Goal: Task Accomplishment & Management: Manage account settings

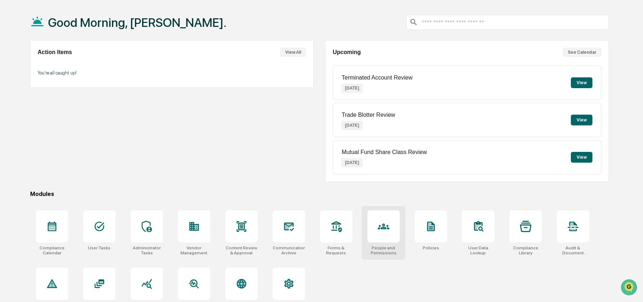
scroll to position [46, 0]
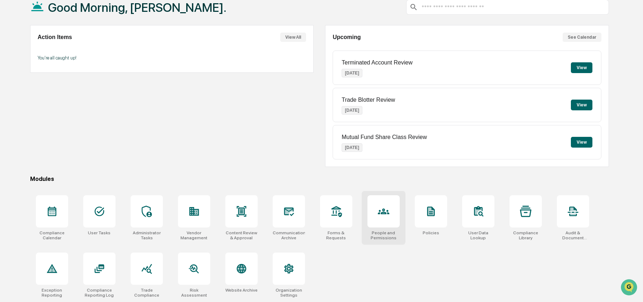
click at [379, 209] on icon at bounding box center [383, 212] width 11 height 6
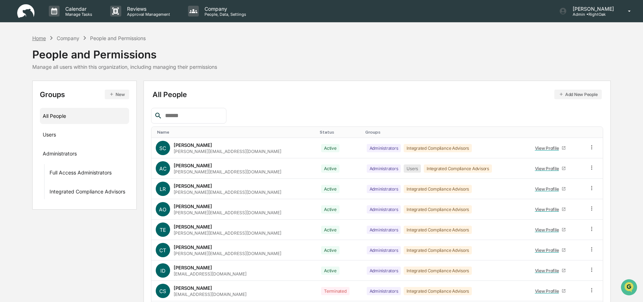
click at [39, 41] on div "Home" at bounding box center [39, 38] width 14 height 6
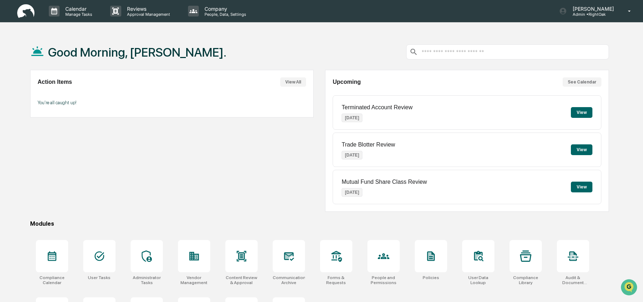
click at [209, 49] on div "Good Morning, [PERSON_NAME]." at bounding box center [319, 52] width 579 height 36
click at [376, 249] on div at bounding box center [383, 256] width 32 height 32
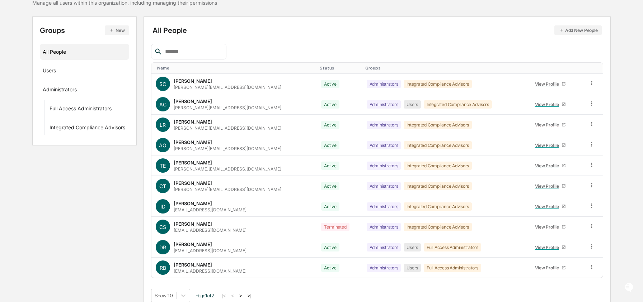
scroll to position [72, 0]
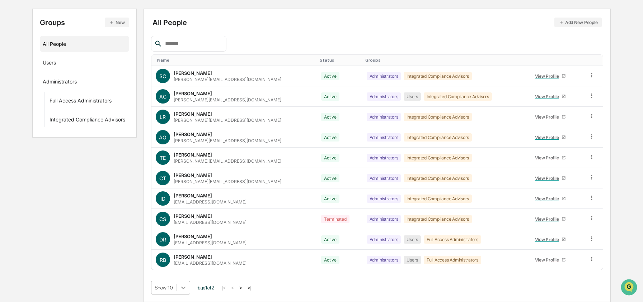
click at [184, 286] on body "Calendar Manage Tasks Reviews Approval Management Company People, Data, Setting…" at bounding box center [321, 115] width 643 height 375
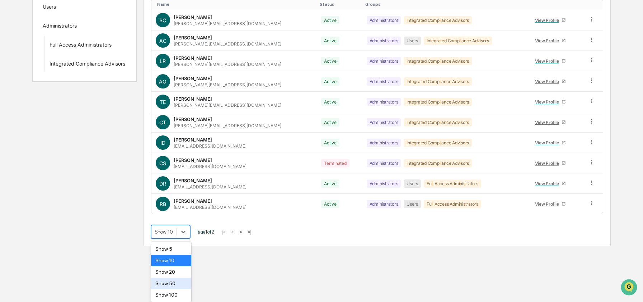
click at [184, 287] on div "Show 50" at bounding box center [171, 283] width 41 height 11
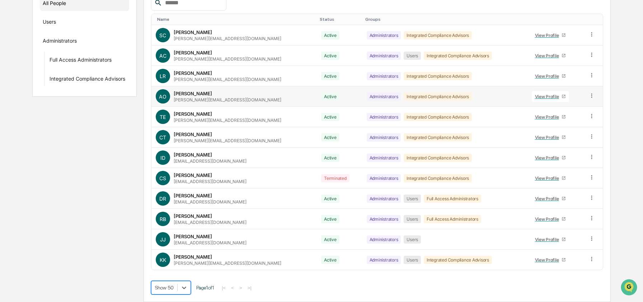
scroll to position [0, 0]
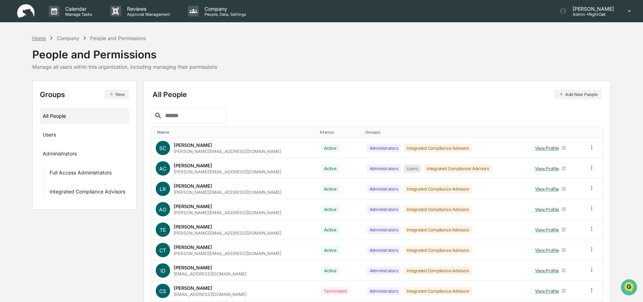
click at [39, 37] on div "Home" at bounding box center [39, 38] width 14 height 6
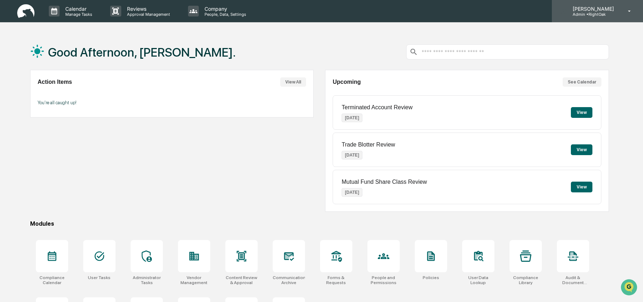
click at [587, 16] on p "Admin • RightOak" at bounding box center [592, 14] width 51 height 5
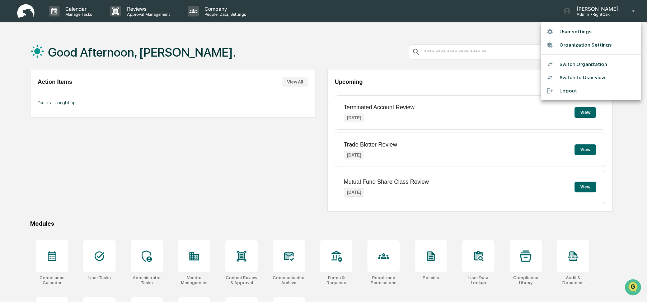
click at [585, 80] on li "Switch to User view..." at bounding box center [591, 77] width 100 height 13
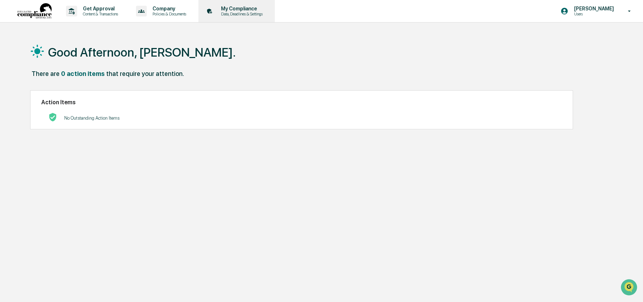
click at [252, 12] on p "Data, Deadlines & Settings" at bounding box center [240, 13] width 51 height 5
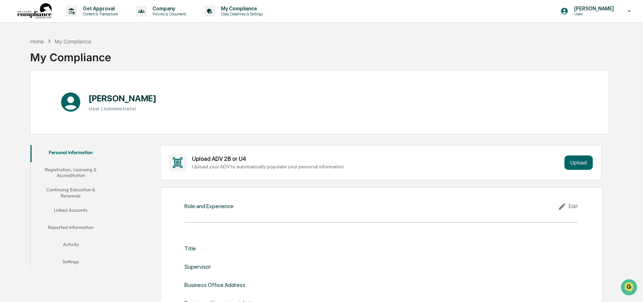
click at [67, 207] on button "Linked Accounts" at bounding box center [71, 211] width 81 height 17
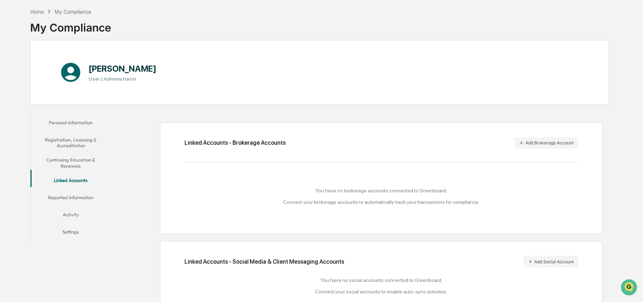
scroll to position [50, 0]
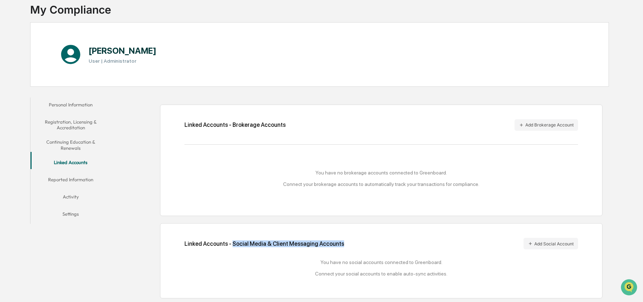
drag, startPoint x: 235, startPoint y: 244, endPoint x: 365, endPoint y: 242, distance: 129.9
click at [365, 242] on div "Linked Accounts - Social Media & Client Messaging Accounts Add Social Account" at bounding box center [380, 243] width 393 height 11
click at [364, 240] on div "Linked Accounts - Social Media & Client Messaging Accounts Add Social Account" at bounding box center [380, 243] width 393 height 11
click at [547, 245] on button "Add Social Account" at bounding box center [551, 243] width 55 height 11
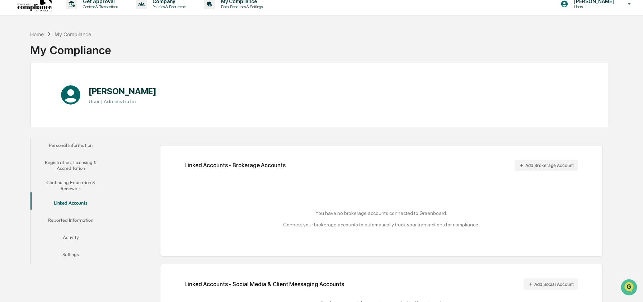
scroll to position [0, 0]
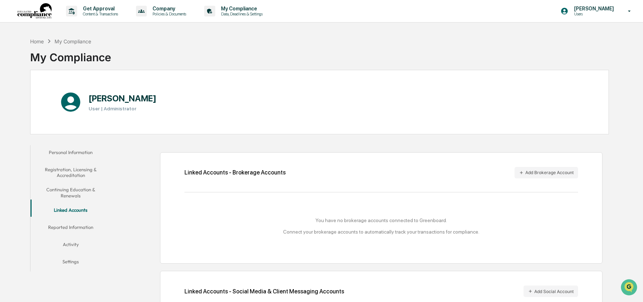
click at [44, 18] on img at bounding box center [34, 11] width 34 height 16
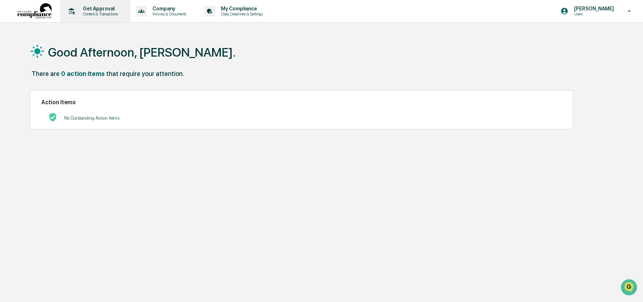
click at [107, 6] on p "Get Approval" at bounding box center [99, 9] width 44 height 6
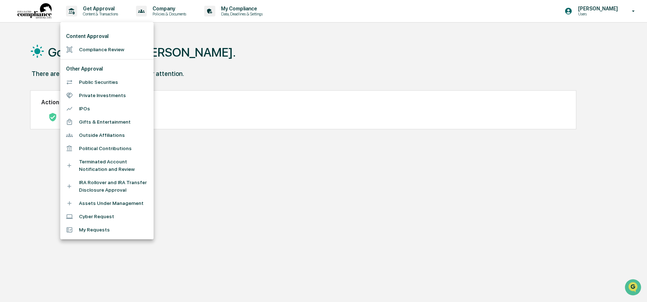
click at [97, 51] on li "Compliance Review" at bounding box center [106, 49] width 93 height 13
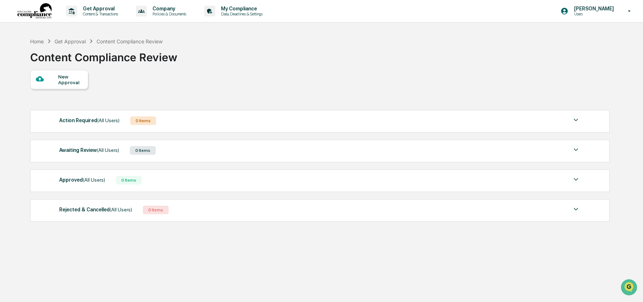
click at [62, 79] on div "New Approval" at bounding box center [70, 79] width 24 height 11
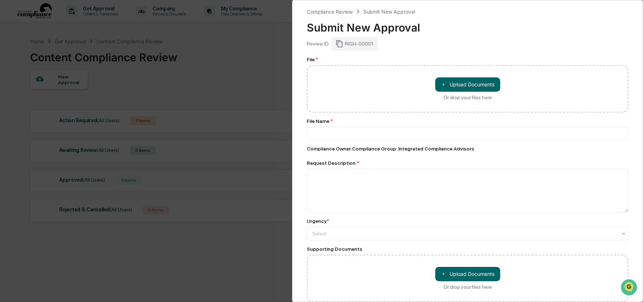
click at [224, 64] on div "Compliance Review Submit New Approval Submit New Approval Review ID: RIGH-00001…" at bounding box center [321, 151] width 643 height 302
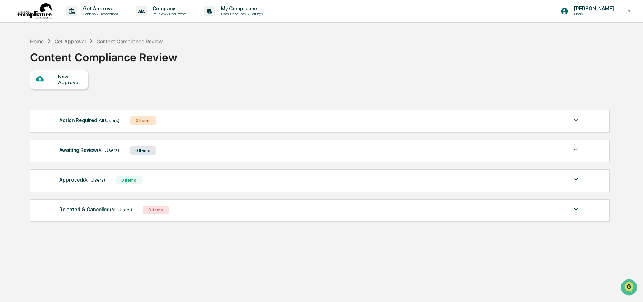
click at [37, 41] on div "Home" at bounding box center [37, 41] width 14 height 6
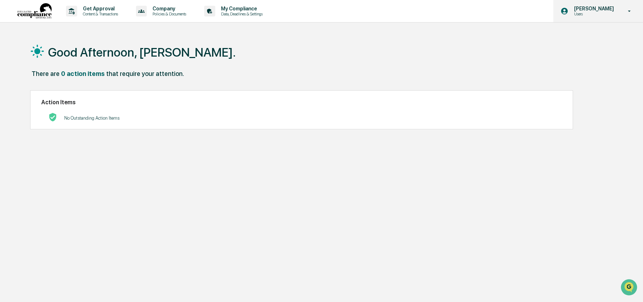
click at [572, 11] on p "Users" at bounding box center [592, 13] width 49 height 5
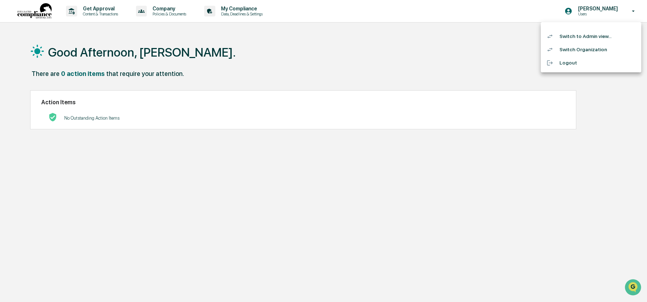
click at [573, 40] on li "Switch to Admin view..." at bounding box center [591, 36] width 100 height 13
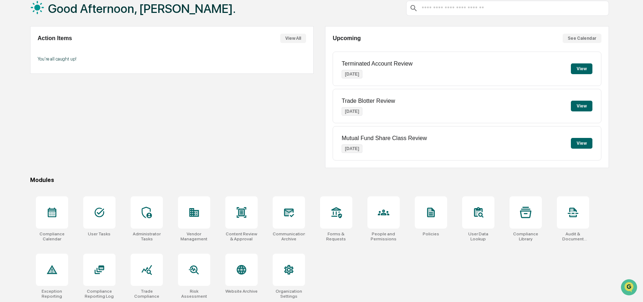
scroll to position [46, 0]
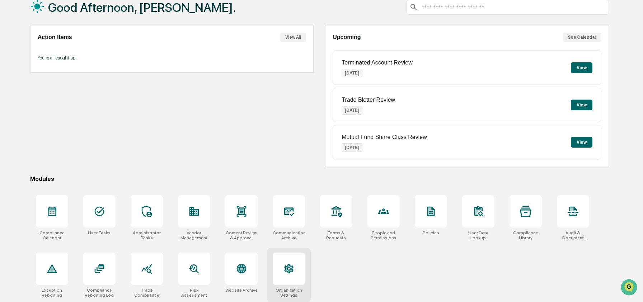
click at [294, 268] on div at bounding box center [289, 269] width 32 height 32
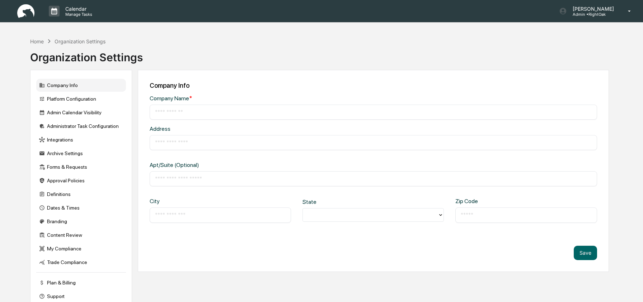
type input "********"
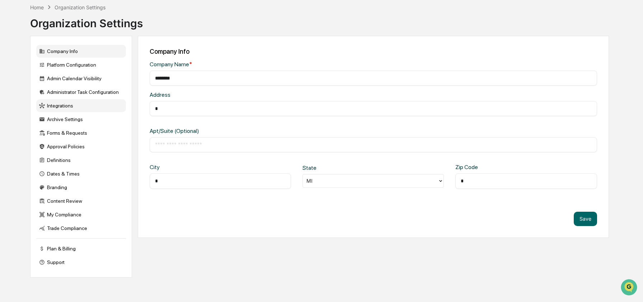
click at [62, 109] on div "Integrations" at bounding box center [81, 105] width 90 height 13
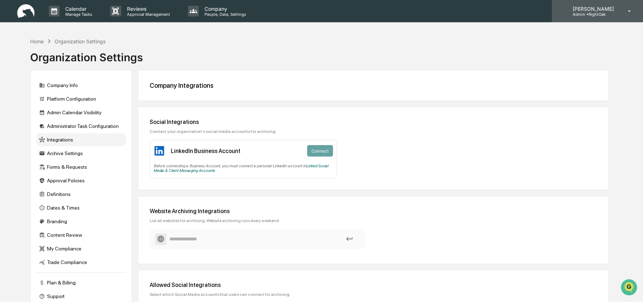
click at [582, 14] on p "Admin • RightOak" at bounding box center [592, 14] width 51 height 5
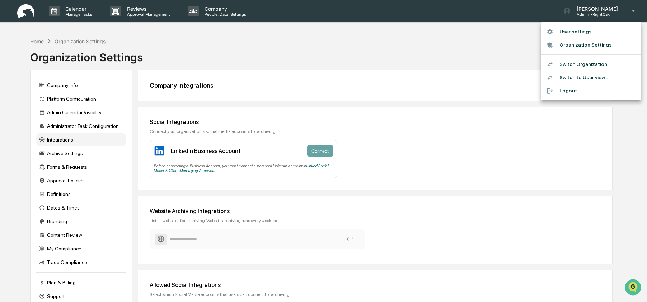
click at [586, 65] on li "Switch Organization" at bounding box center [591, 64] width 100 height 13
